Goal: Communication & Community: Answer question/provide support

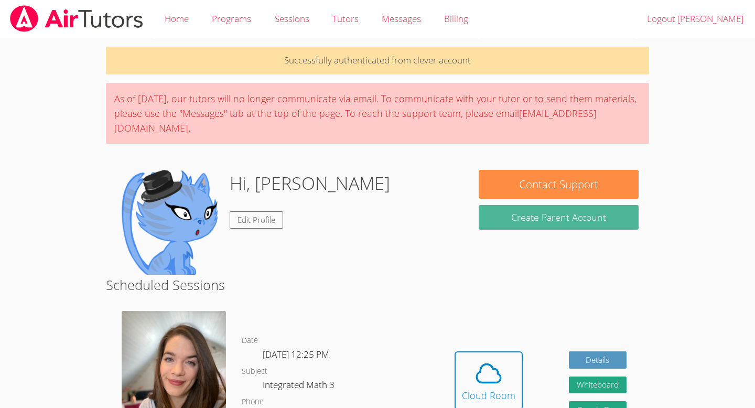
click at [560, 220] on button "Create Parent Account" at bounding box center [558, 217] width 159 height 25
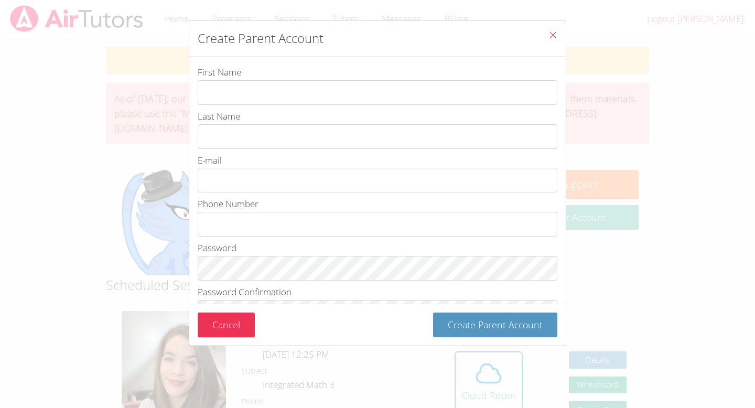
type input "2"
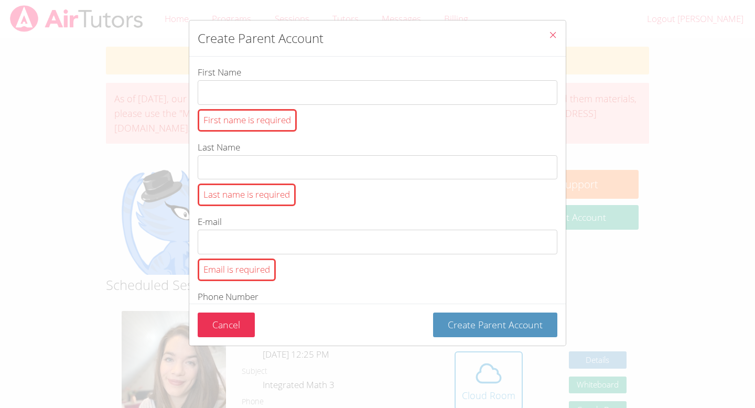
click at [554, 29] on button "Close" at bounding box center [553, 36] width 26 height 32
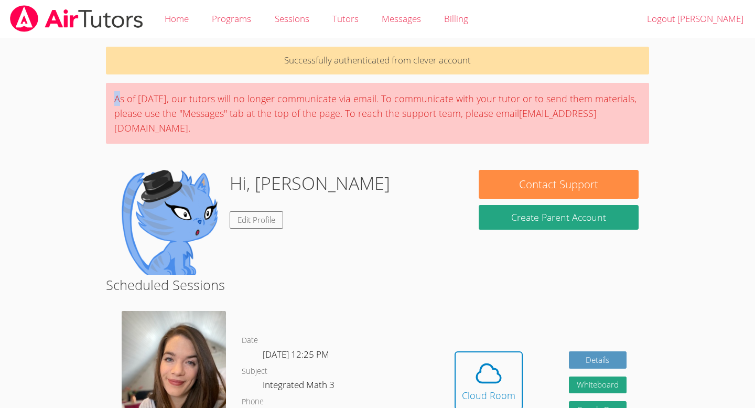
drag, startPoint x: 118, startPoint y: 96, endPoint x: 355, endPoint y: 89, distance: 237.0
click at [330, 83] on div "As of [DATE], our tutors will no longer communicate via email. To communicate w…" at bounding box center [378, 113] width 544 height 61
click at [371, 92] on div "As of [DATE], our tutors will no longer communicate via email. To communicate w…" at bounding box center [378, 113] width 544 height 61
click at [308, 100] on div "As of [DATE], our tutors will no longer communicate via email. To communicate w…" at bounding box center [378, 113] width 544 height 61
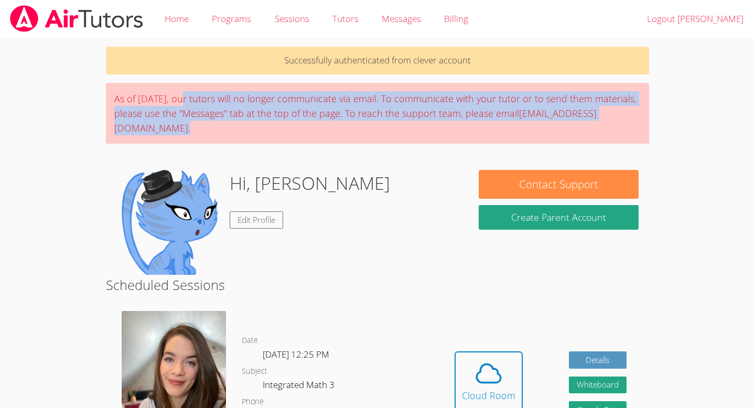
drag, startPoint x: 179, startPoint y: 99, endPoint x: 201, endPoint y: 137, distance: 44.4
click at [201, 137] on div "As of [DATE], our tutors will no longer communicate via email. To communicate w…" at bounding box center [378, 113] width 544 height 61
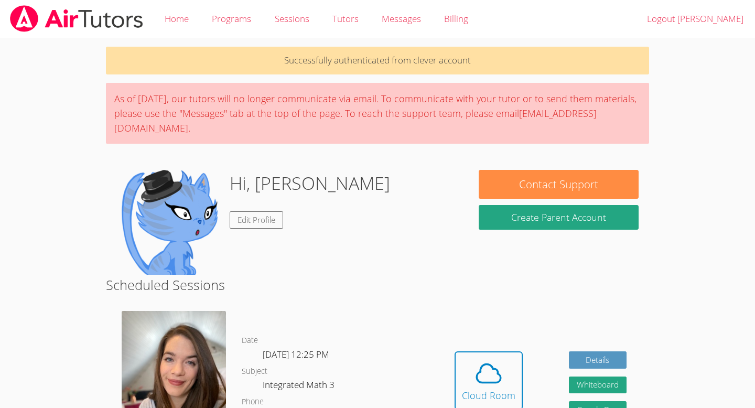
click at [231, 139] on div "As of [DATE], our tutors will no longer communicate via email. To communicate w…" at bounding box center [378, 113] width 544 height 61
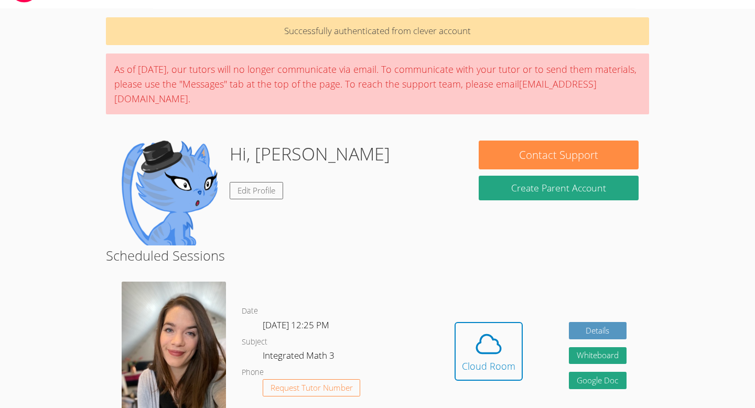
scroll to position [37, 0]
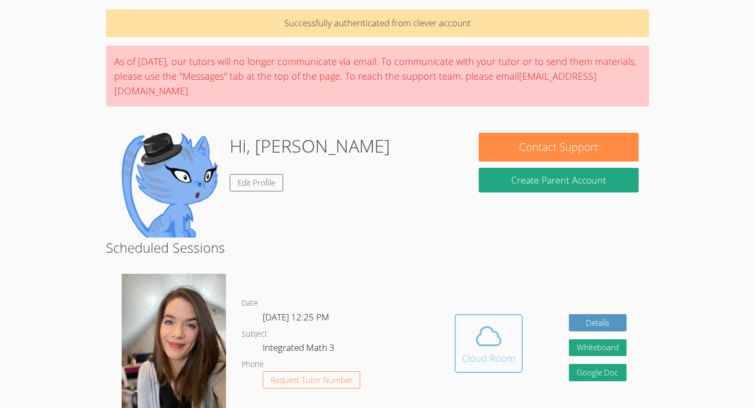
click at [491, 352] on div "Cloud Room" at bounding box center [488, 358] width 53 height 15
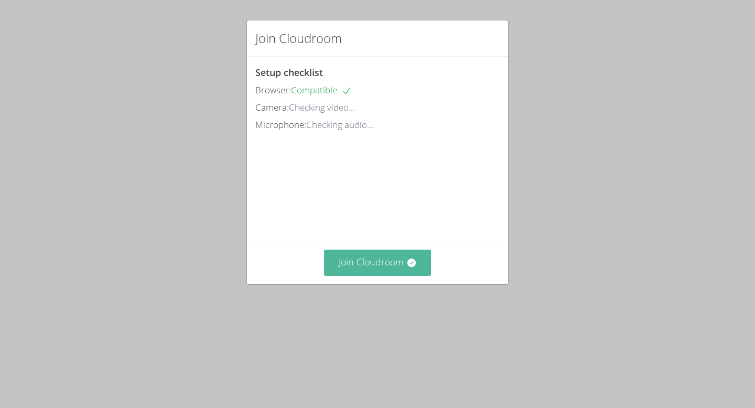
click at [379, 275] on button "Join Cloudroom" at bounding box center [377, 263] width 107 height 26
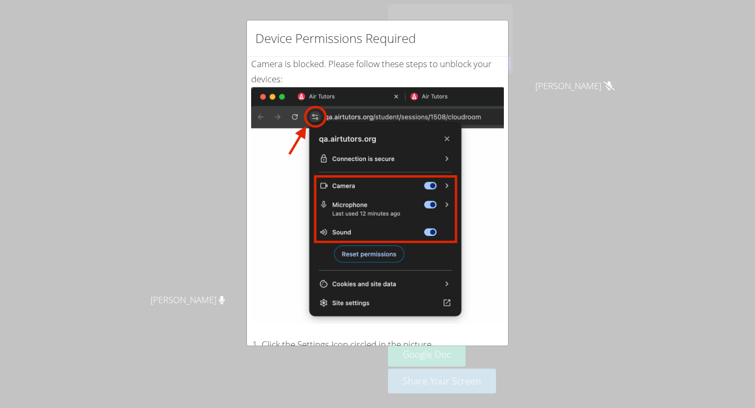
click at [366, 365] on div "Device Permissions Required Camera is blocked . Please follow these steps to un…" at bounding box center [377, 204] width 755 height 408
click at [312, 120] on img at bounding box center [377, 205] width 253 height 237
click at [343, 365] on div "Device Permissions Required Camera is blocked . Please follow these steps to un…" at bounding box center [377, 204] width 755 height 408
click at [507, 26] on div "Device Permissions Required" at bounding box center [377, 38] width 261 height 36
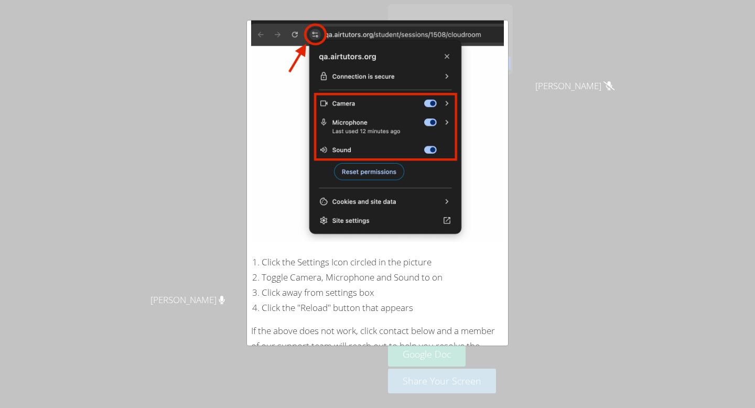
scroll to position [147, 0]
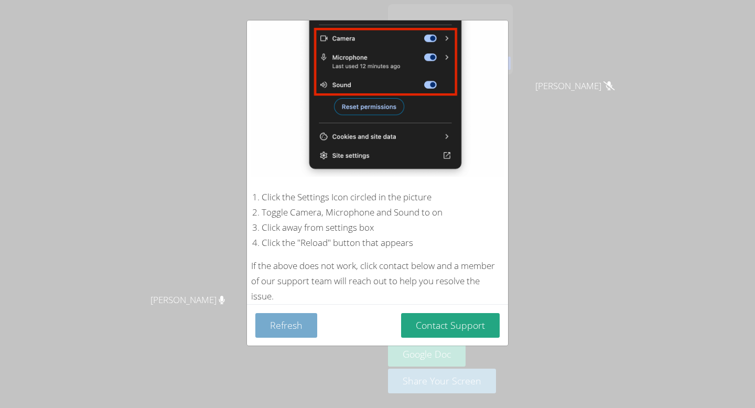
click at [285, 323] on button "Refresh" at bounding box center [286, 325] width 62 height 25
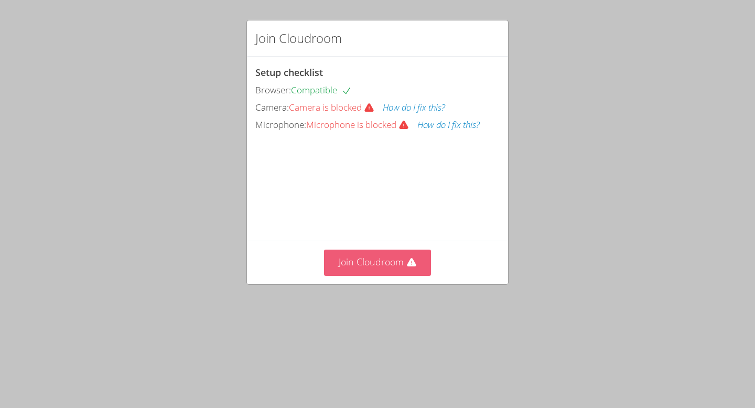
click at [372, 275] on button "Join Cloudroom" at bounding box center [377, 263] width 107 height 26
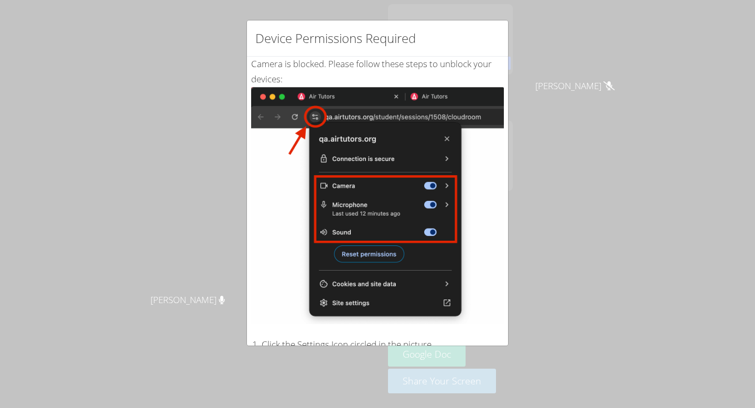
click at [201, 104] on div "Device Permissions Required Camera is blocked . Please follow these steps to un…" at bounding box center [377, 204] width 755 height 408
click at [212, 242] on div "Device Permissions Required Camera is blocked . Please follow these steps to un…" at bounding box center [377, 204] width 755 height 408
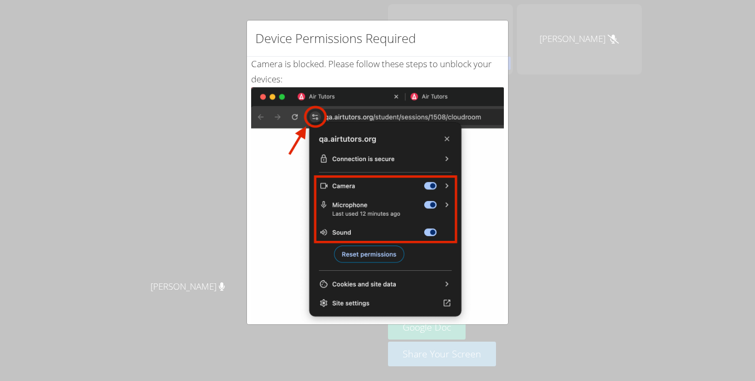
click at [189, 115] on div "Device Permissions Required Camera is blocked . Please follow these steps to un…" at bounding box center [377, 190] width 755 height 381
click at [252, 94] on img at bounding box center [377, 205] width 253 height 237
click at [548, 47] on div "Device Permissions Required Camera is blocked . Please follow these steps to un…" at bounding box center [377, 190] width 755 height 381
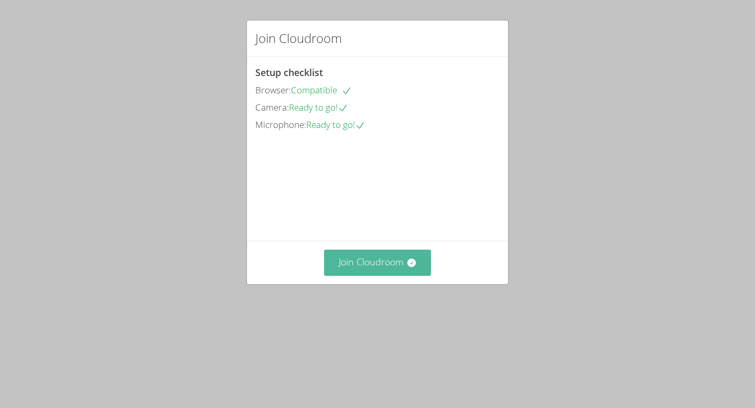
click at [376, 275] on button "Join Cloudroom" at bounding box center [377, 263] width 107 height 26
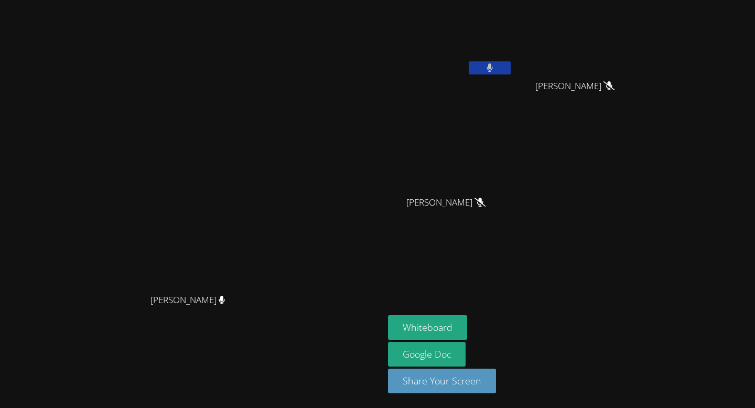
click at [493, 66] on icon at bounding box center [489, 67] width 6 height 9
click at [495, 65] on icon at bounding box center [489, 67] width 11 height 9
click at [493, 67] on icon at bounding box center [489, 67] width 7 height 9
click at [495, 69] on icon at bounding box center [489, 67] width 11 height 9
click at [493, 69] on icon at bounding box center [489, 67] width 7 height 9
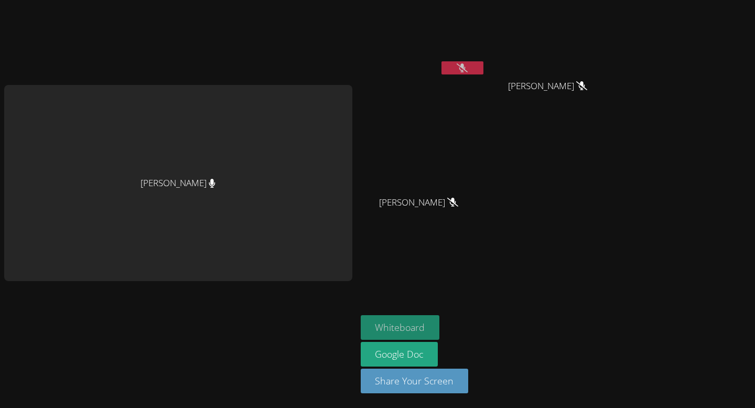
click at [394, 324] on button "Whiteboard" at bounding box center [400, 327] width 79 height 25
click at [394, 319] on button "Whiteboard" at bounding box center [400, 327] width 79 height 25
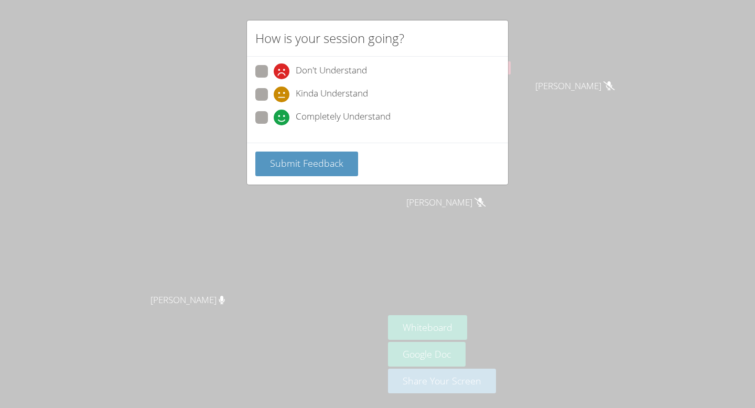
click at [274, 125] on span at bounding box center [274, 125] width 0 height 0
click at [274, 115] on input "Completely Understand" at bounding box center [278, 115] width 9 height 9
radio input "true"
click at [274, 102] on span at bounding box center [274, 102] width 0 height 0
click at [274, 94] on input "Kinda Understand" at bounding box center [278, 92] width 9 height 9
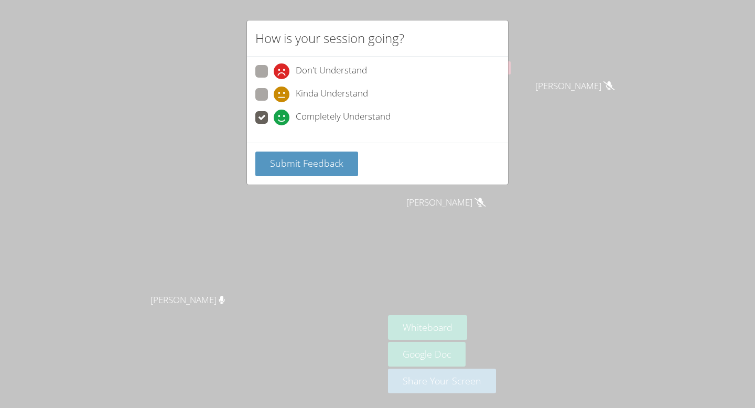
radio input "true"
click at [288, 162] on span "Submit Feedback" at bounding box center [306, 163] width 73 height 13
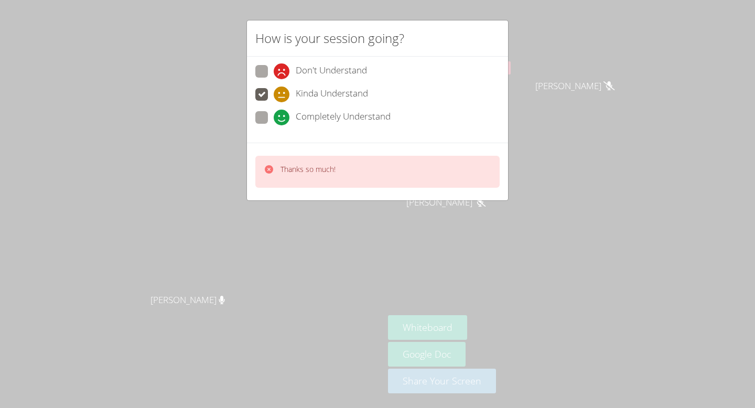
click at [268, 167] on icon at bounding box center [269, 169] width 8 height 8
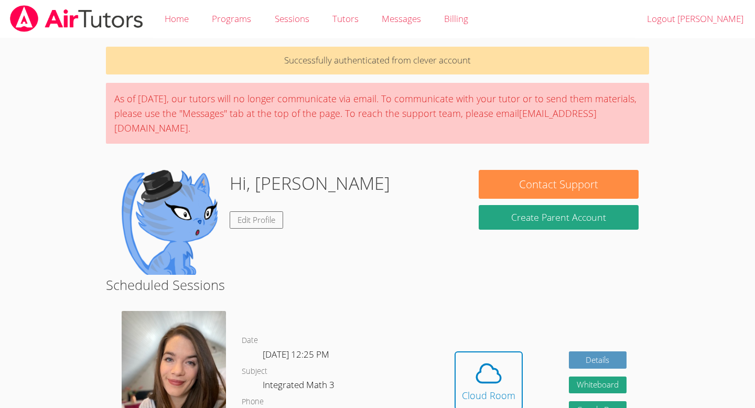
scroll to position [37, 0]
